Goal: Transaction & Acquisition: Purchase product/service

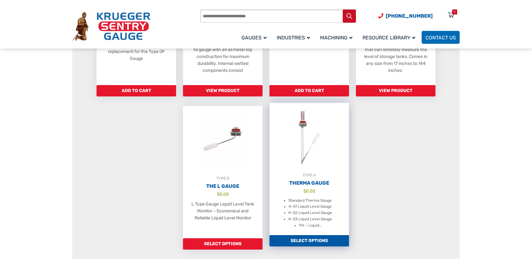
scroll to position [448, 0]
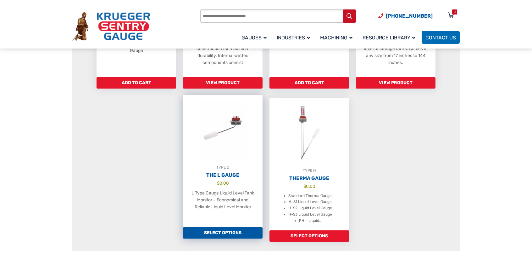
click at [237, 238] on link "Select options" at bounding box center [223, 232] width 80 height 11
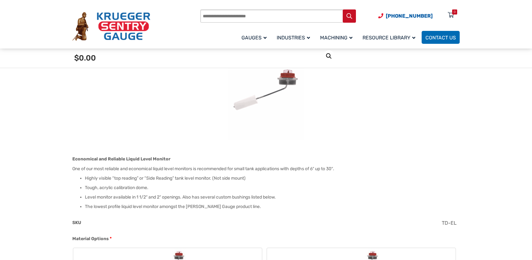
scroll to position [94, 0]
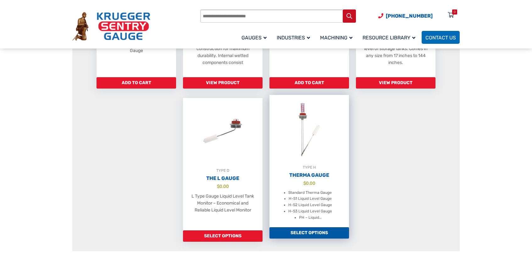
click at [308, 185] on bdi "$ 0.00" at bounding box center [310, 182] width 12 height 5
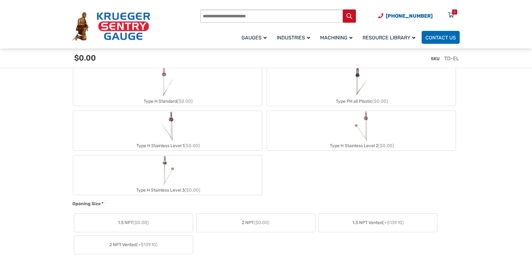
scroll to position [315, 0]
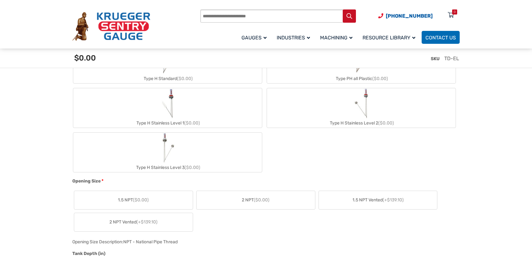
click at [224, 199] on label "2 NPT ($0.00)" at bounding box center [256, 200] width 119 height 18
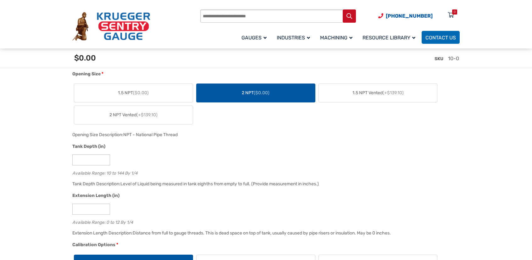
scroll to position [441, 0]
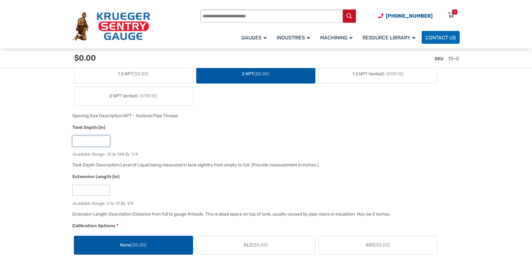
drag, startPoint x: 96, startPoint y: 142, endPoint x: 69, endPoint y: 139, distance: 26.6
type input "**"
click at [188, 141] on div "**" at bounding box center [264, 140] width 385 height 11
click at [104, 188] on input "*" at bounding box center [91, 189] width 38 height 11
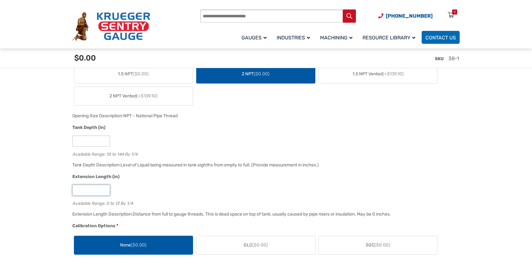
click at [104, 188] on input "*" at bounding box center [91, 189] width 38 height 11
type input "*"
click at [106, 192] on input "*" at bounding box center [91, 189] width 38 height 11
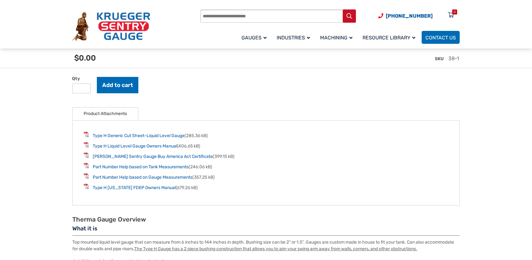
scroll to position [913, 0]
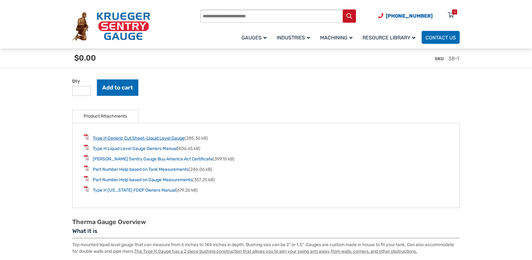
click at [143, 140] on link "Type H Generic Cut Sheet-Liquid Level Gauge" at bounding box center [139, 137] width 92 height 5
